Goal: Check status: Check status

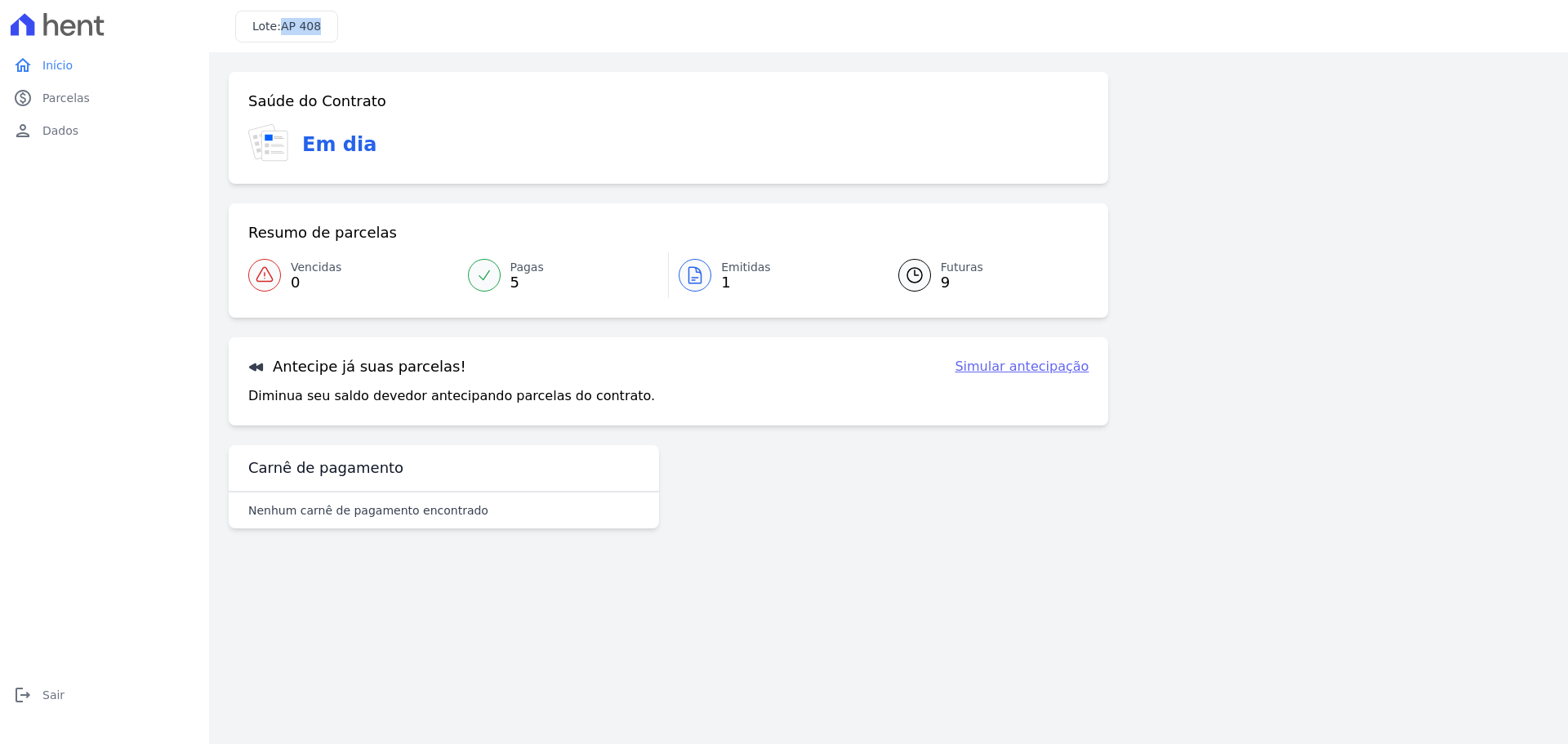
click at [908, 272] on icon at bounding box center [914, 275] width 14 height 14
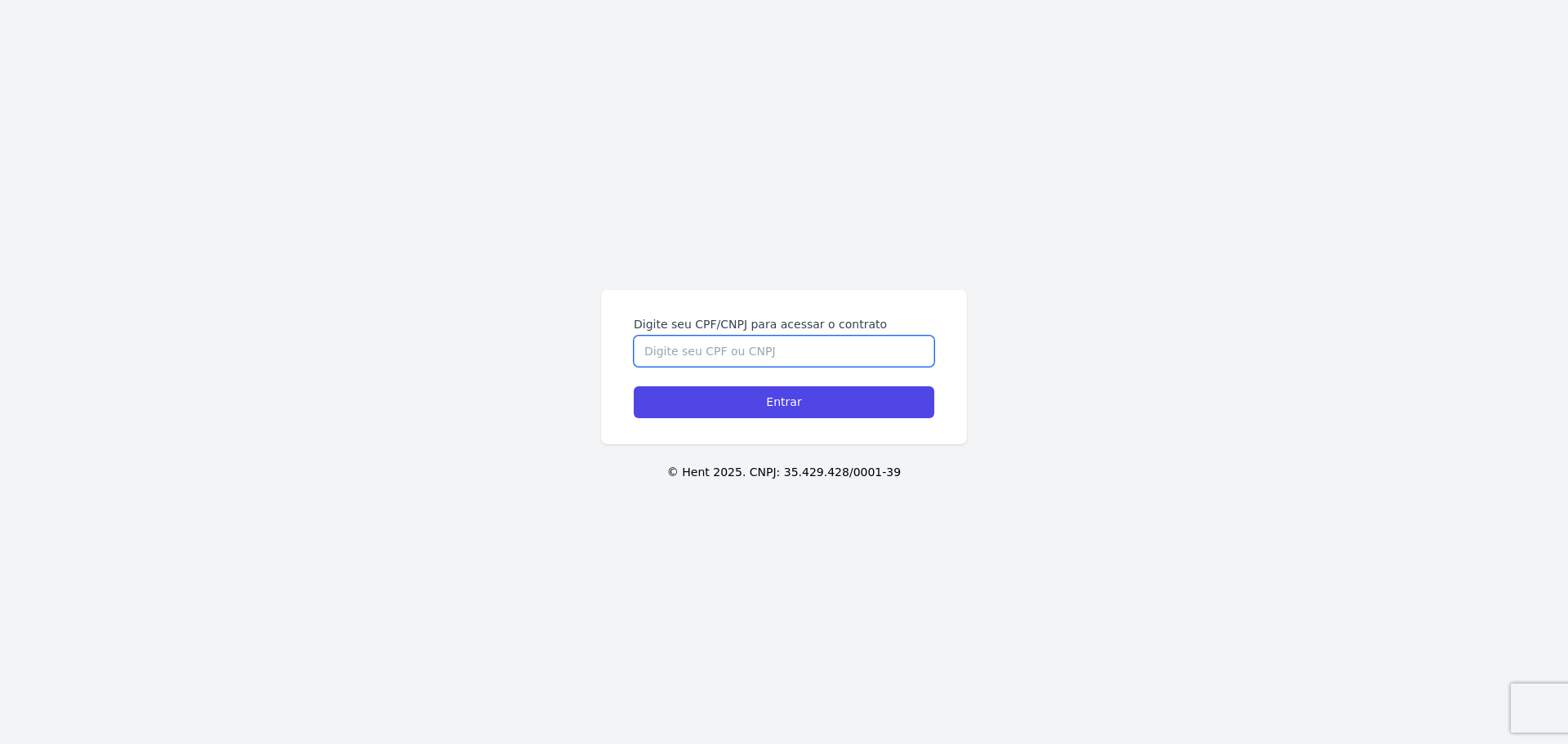
click at [830, 336] on input "Digite seu CPF/CNPJ para acessar o contrato" at bounding box center [784, 351] width 300 height 31
type input "41515606880"
click at [822, 422] on div "Digite seu CPF/CNPJ para acessar o contrato 41515606880 Entrar" at bounding box center [784, 367] width 366 height 155
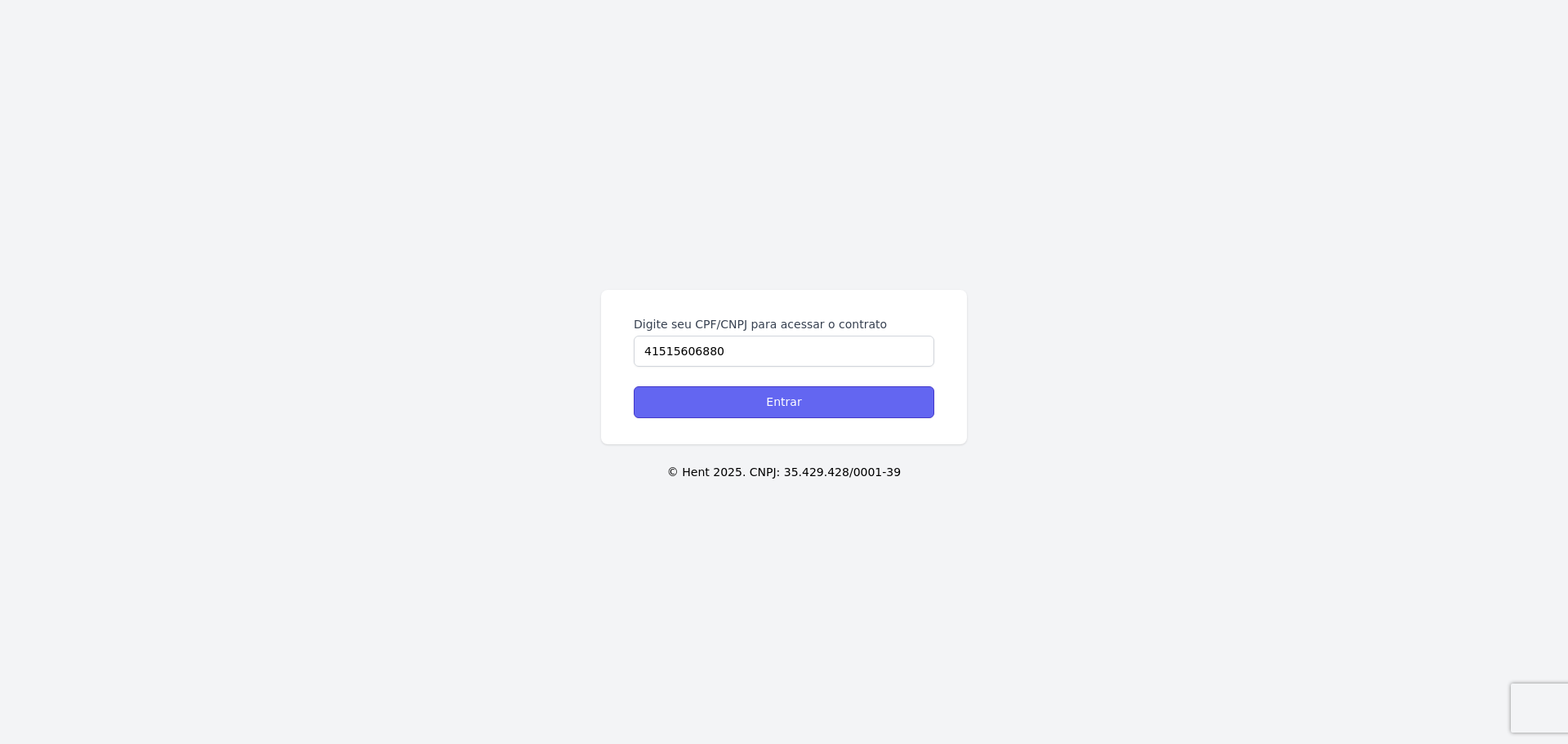
click at [831, 409] on input "Entrar" at bounding box center [784, 402] width 300 height 31
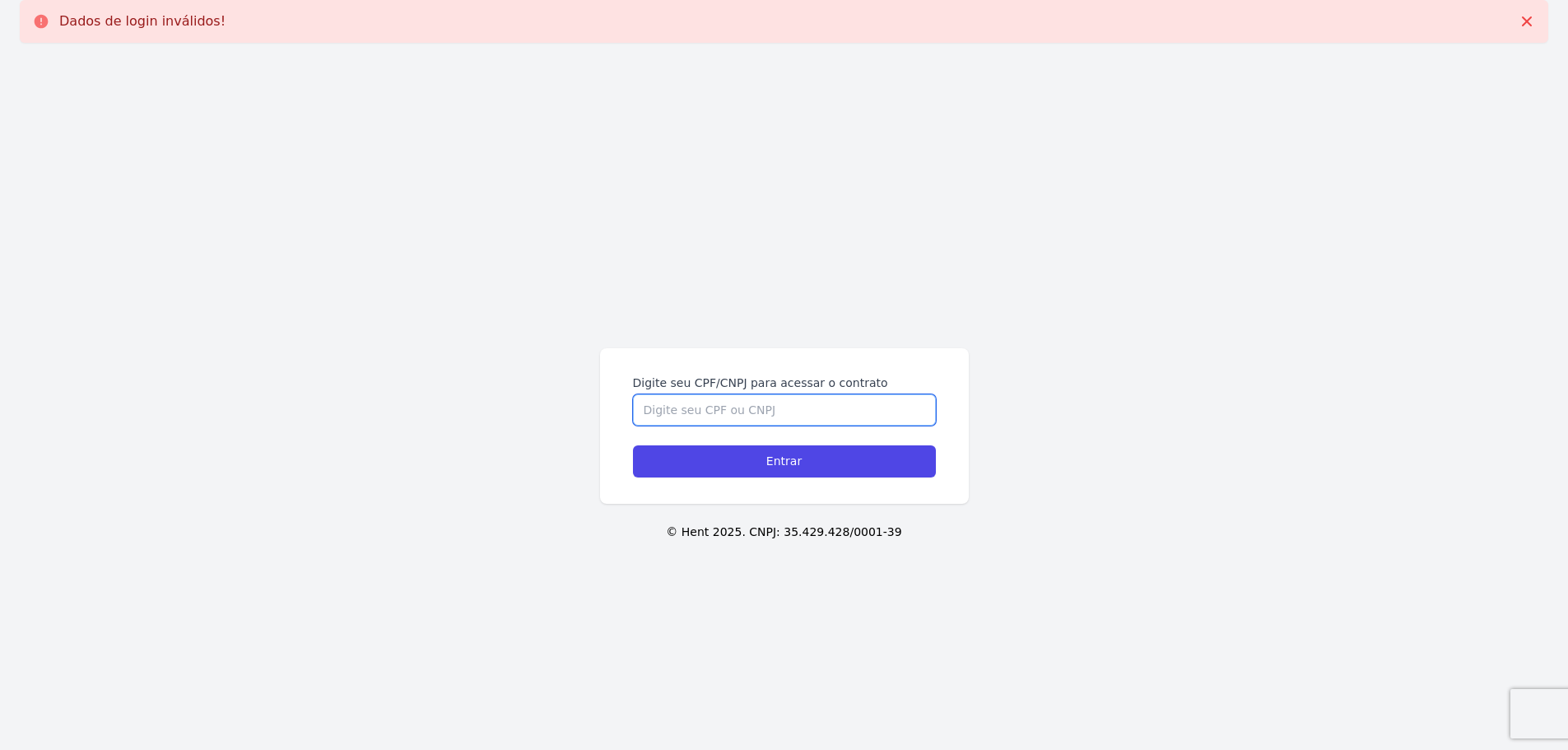
click at [777, 406] on input "Digite seu CPF/CNPJ para acessar o contrato" at bounding box center [784, 410] width 303 height 32
type input "41515606880"
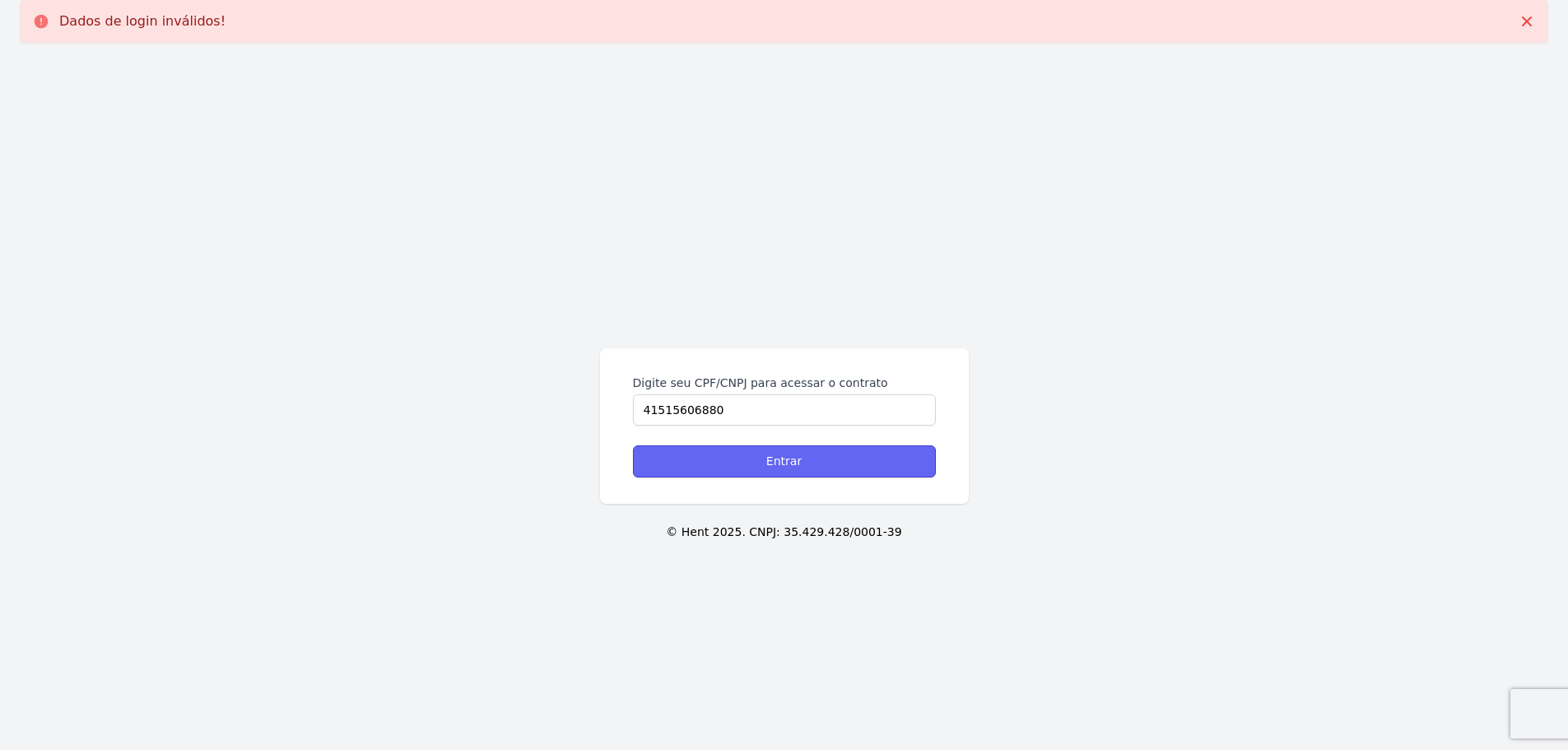
click at [781, 454] on input "Entrar" at bounding box center [784, 461] width 303 height 32
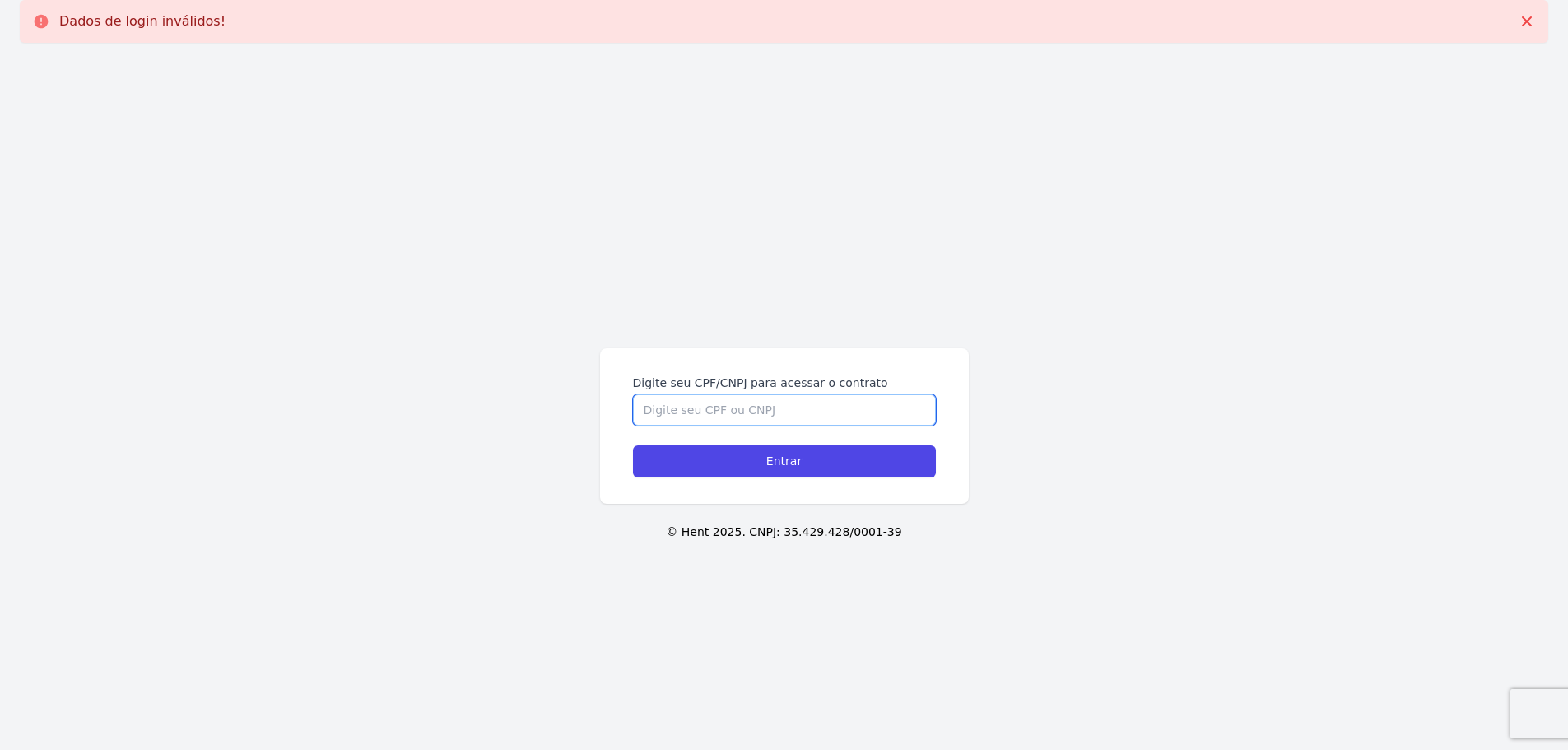
click at [669, 411] on input "Digite seu CPF/CNPJ para acessar o contrato" at bounding box center [784, 410] width 303 height 32
type input "41515606880"
click at [633, 445] on input "Entrar" at bounding box center [784, 461] width 303 height 32
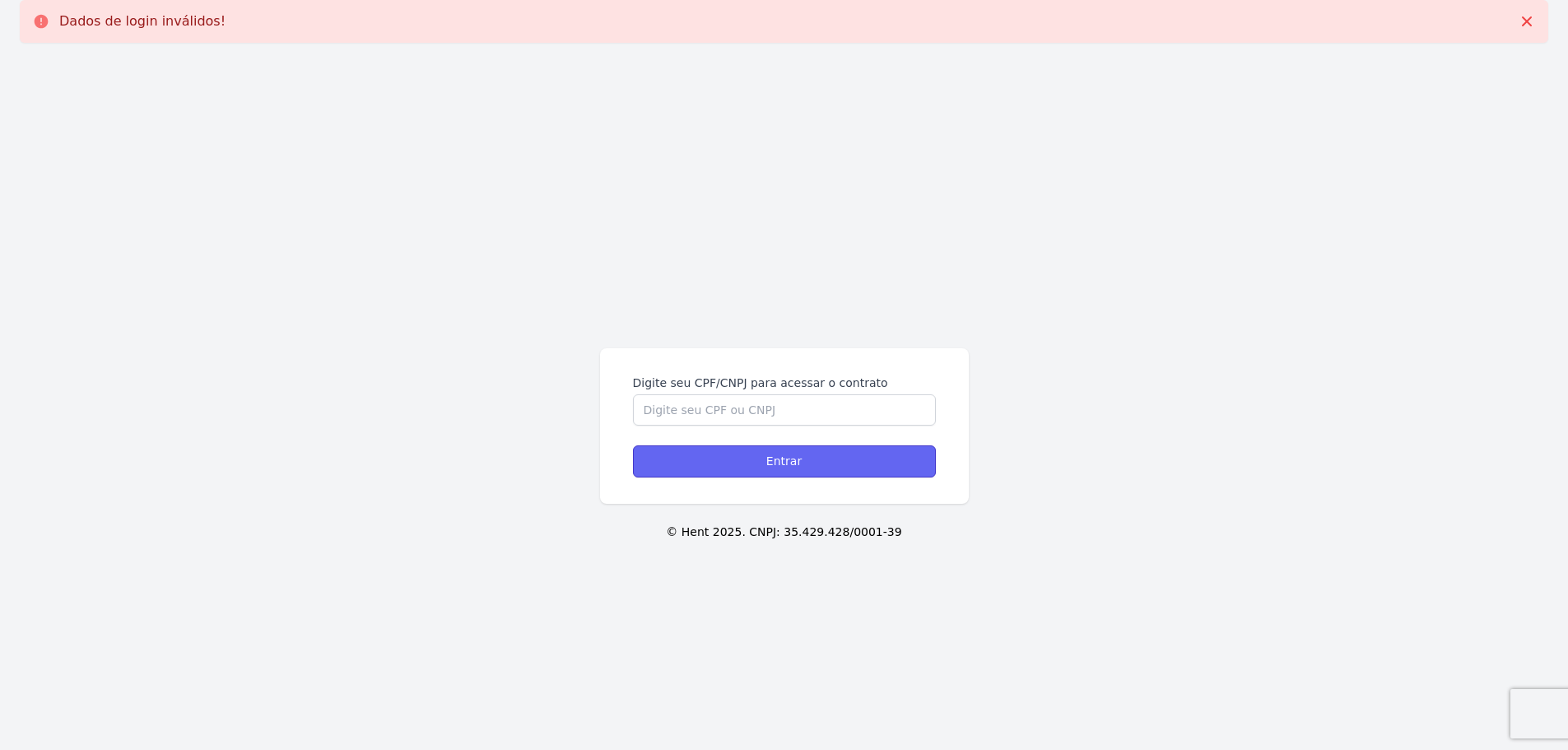
click at [776, 463] on input "Entrar" at bounding box center [784, 461] width 303 height 32
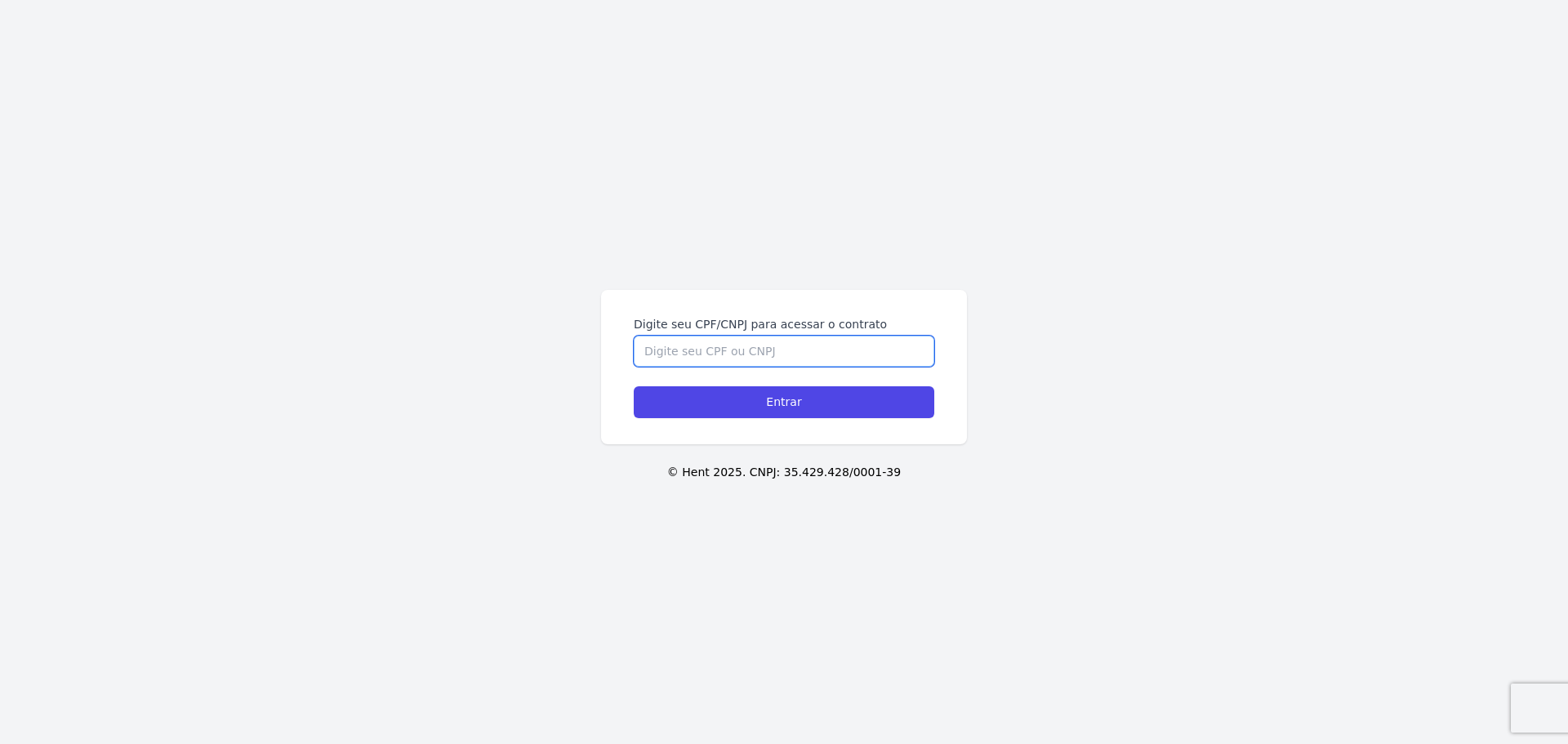
click at [777, 366] on input "Digite seu CPF/CNPJ para acessar o contrato" at bounding box center [784, 351] width 300 height 31
type input "41515606880"
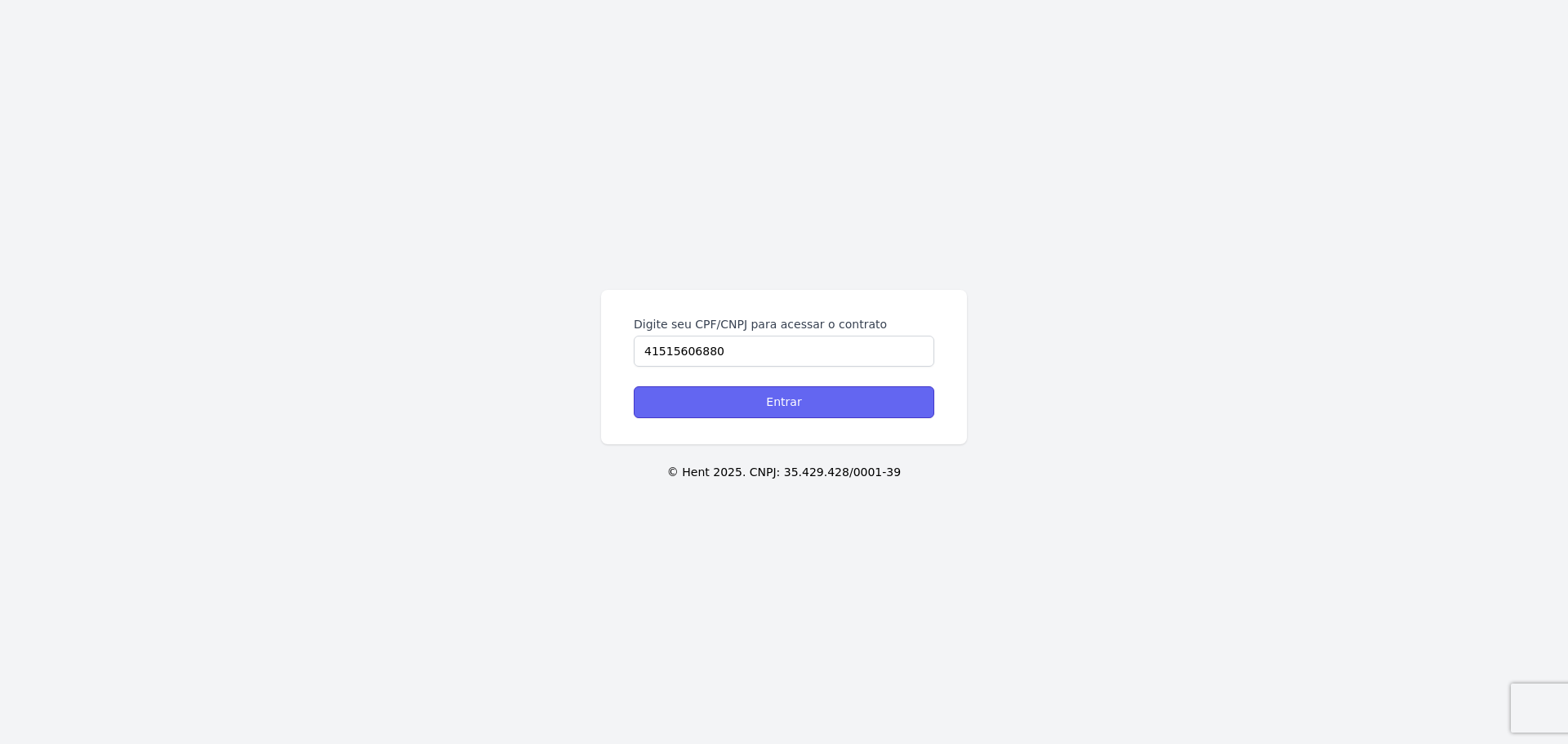
click at [784, 404] on input "Entrar" at bounding box center [784, 402] width 300 height 31
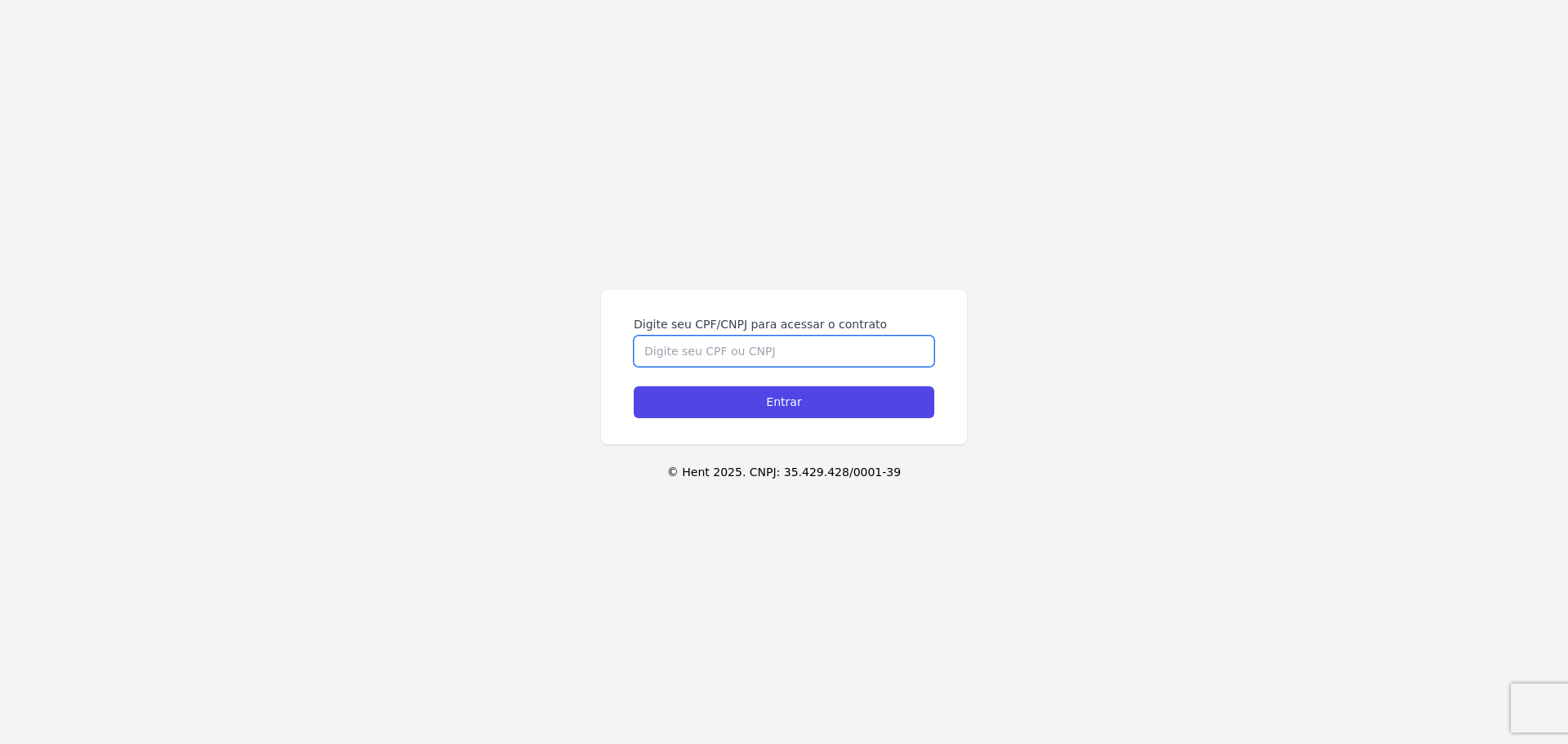
click at [738, 358] on input "Digite seu CPF/CNPJ para acessar o contrato" at bounding box center [784, 351] width 300 height 31
type input "41515606880"
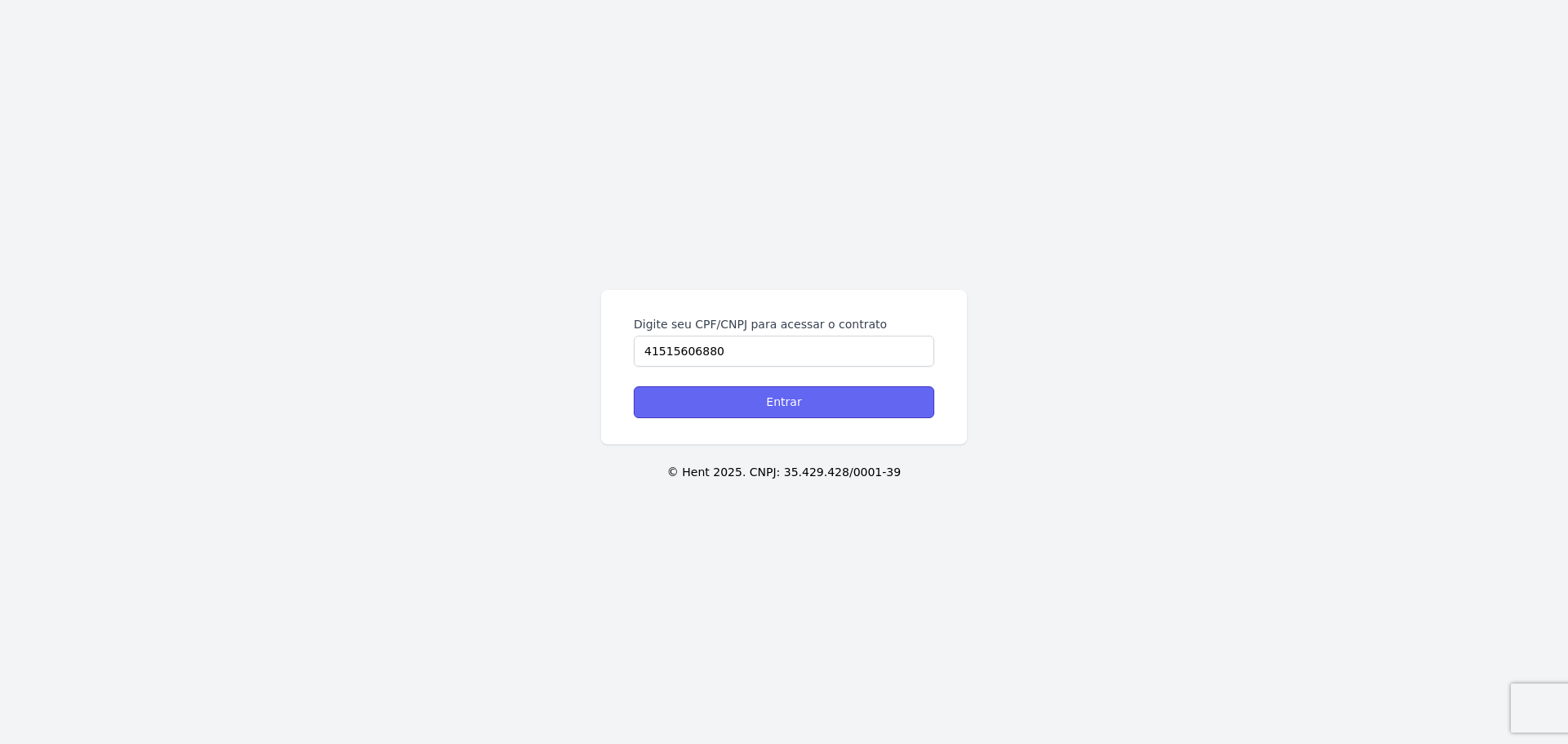
click at [791, 394] on input "Entrar" at bounding box center [784, 402] width 300 height 31
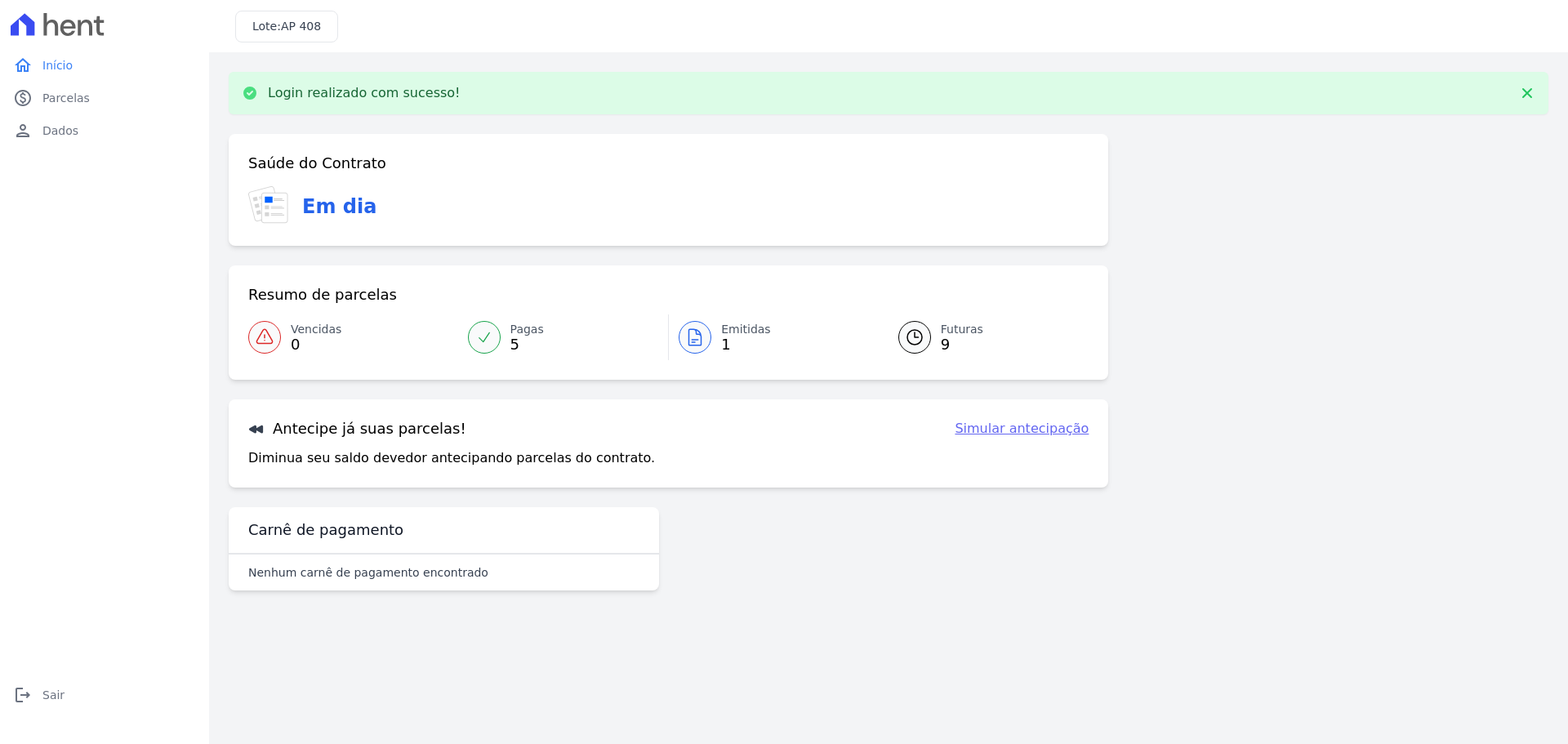
click at [927, 333] on div at bounding box center [914, 337] width 32 height 32
